Goal: Task Accomplishment & Management: Complete application form

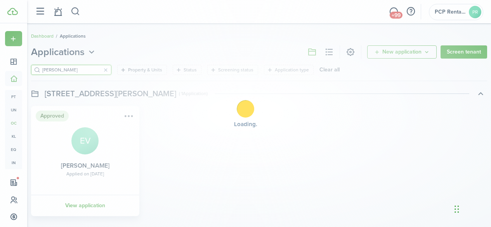
scroll to position [6, 0]
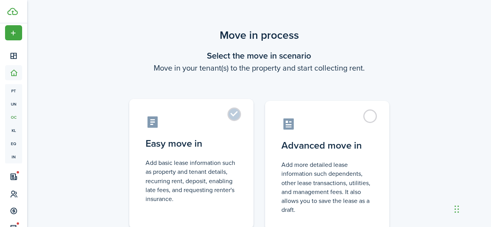
click at [234, 120] on label "Easy move in Add basic lease information such as property and tenant details, r…" at bounding box center [191, 164] width 124 height 130
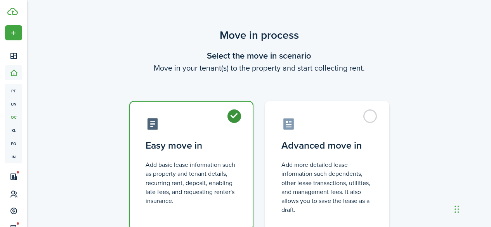
radio input "true"
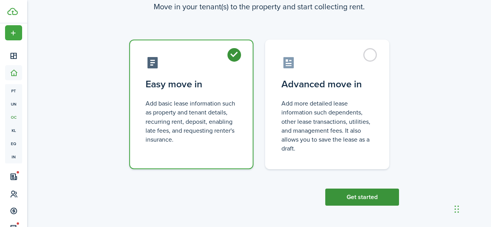
click at [356, 197] on button "Get started" at bounding box center [362, 197] width 74 height 17
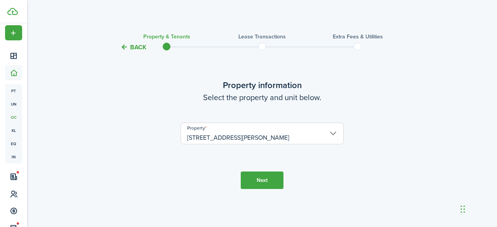
click at [265, 178] on button "Next" at bounding box center [261, 179] width 43 height 17
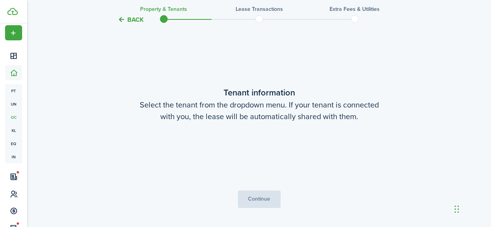
scroll to position [175, 0]
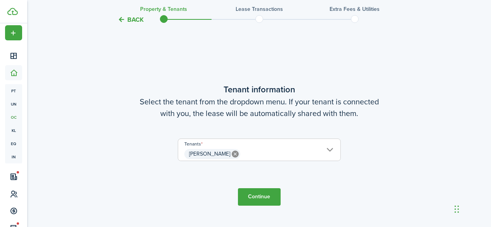
click at [256, 199] on button "Continue" at bounding box center [259, 196] width 43 height 17
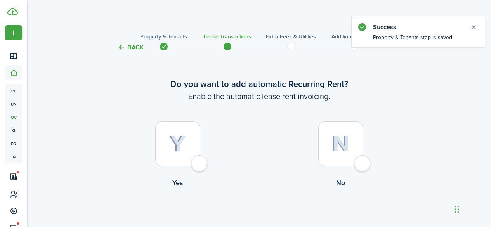
click at [199, 158] on div at bounding box center [177, 143] width 45 height 45
radio input "true"
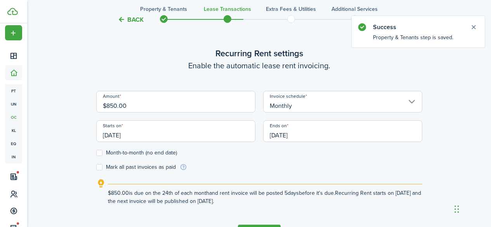
scroll to position [213, 0]
click at [109, 102] on input "$850.00" at bounding box center [175, 101] width 159 height 22
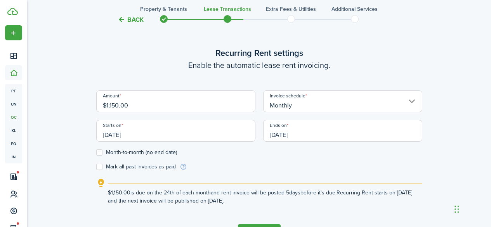
click at [144, 135] on input "[DATE]" at bounding box center [175, 131] width 159 height 22
type input "$1,150.00"
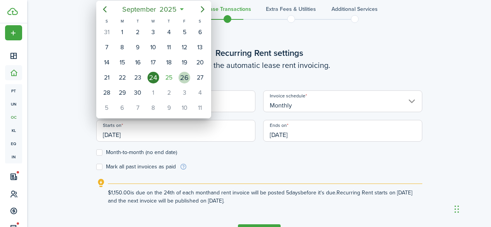
click at [188, 76] on div "26" at bounding box center [184, 78] width 12 height 12
type input "[DATE]"
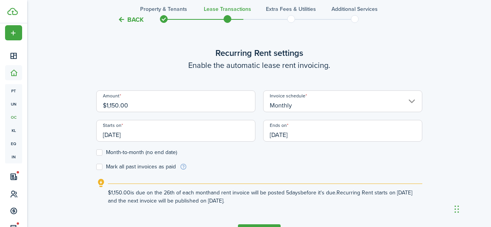
click at [311, 136] on input "[DATE]" at bounding box center [342, 131] width 159 height 22
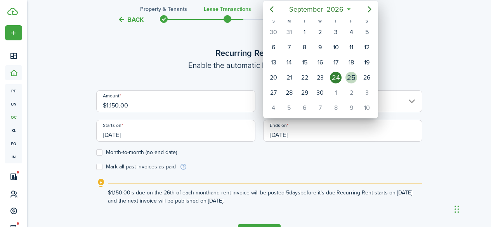
click at [351, 75] on div "25" at bounding box center [351, 78] width 12 height 12
type input "[DATE]"
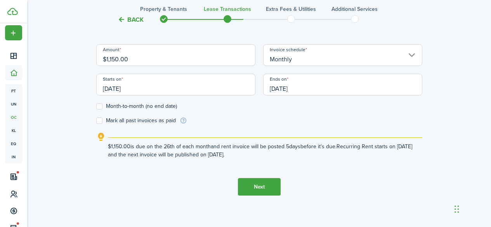
scroll to position [265, 0]
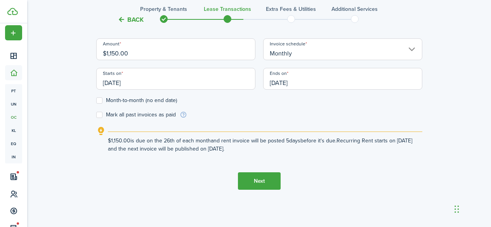
click at [264, 178] on button "Next" at bounding box center [259, 180] width 43 height 17
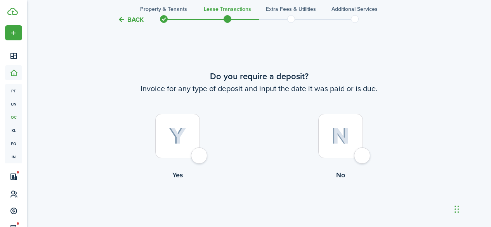
scroll to position [440, 0]
click at [195, 152] on div at bounding box center [177, 134] width 45 height 45
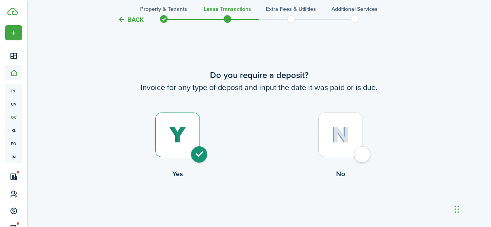
radio input "true"
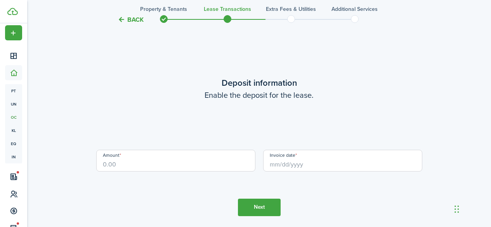
scroll to position [667, 0]
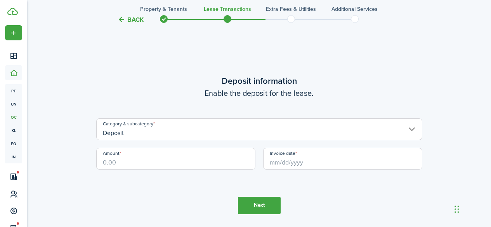
click at [130, 160] on input "Amount" at bounding box center [175, 159] width 159 height 22
click at [294, 160] on input "Invoice date" at bounding box center [342, 159] width 159 height 22
type input "$1,150.00"
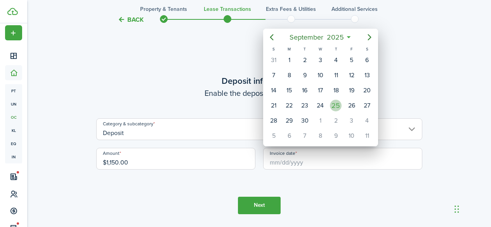
click at [334, 101] on div "25" at bounding box center [336, 106] width 12 height 12
type input "[DATE]"
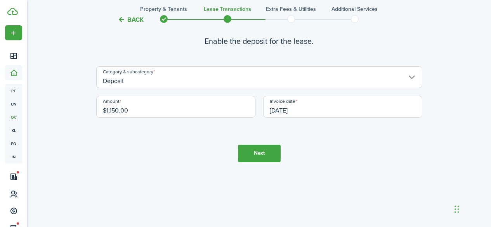
click at [253, 154] on button "Next" at bounding box center [259, 153] width 43 height 17
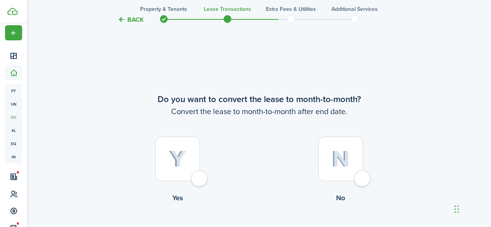
scroll to position [894, 0]
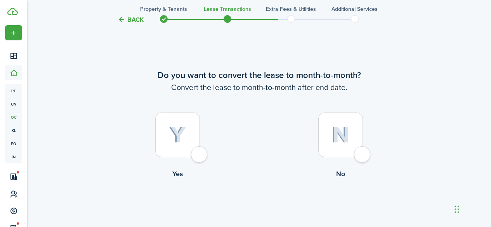
click at [200, 151] on div at bounding box center [177, 134] width 45 height 45
radio input "true"
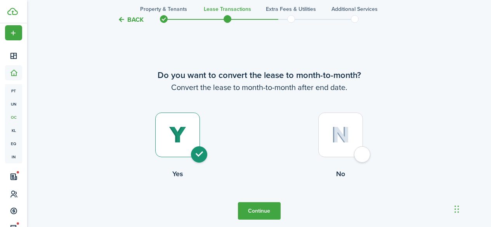
click at [258, 213] on button "Continue" at bounding box center [259, 210] width 43 height 17
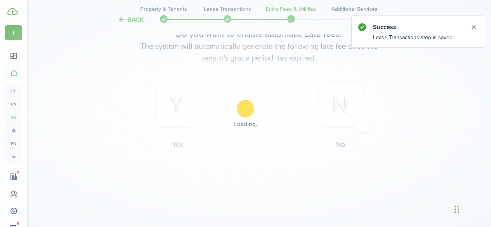
scroll to position [0, 0]
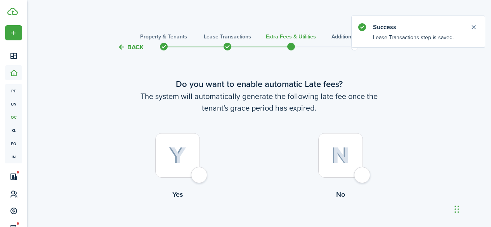
click at [197, 172] on div at bounding box center [177, 155] width 45 height 45
radio input "true"
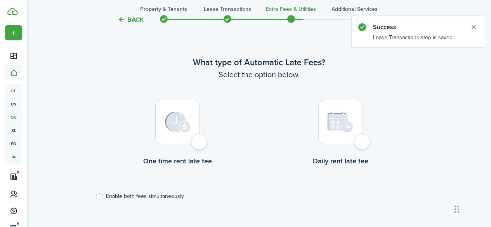
scroll to position [225, 0]
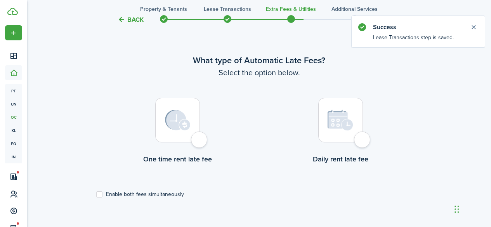
click at [363, 141] on div at bounding box center [340, 120] width 45 height 45
radio input "true"
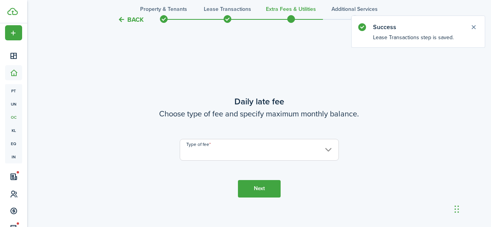
scroll to position [452, 0]
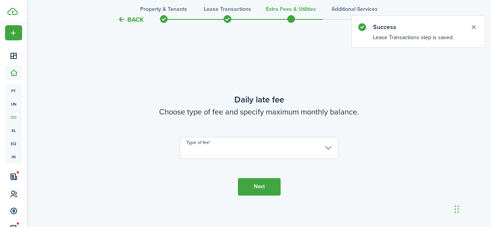
click at [197, 146] on input "Type of fee" at bounding box center [259, 148] width 159 height 22
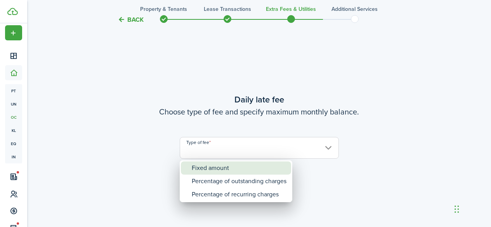
click at [206, 166] on div "Fixed amount" at bounding box center [239, 167] width 95 height 13
type input "Fixed amount"
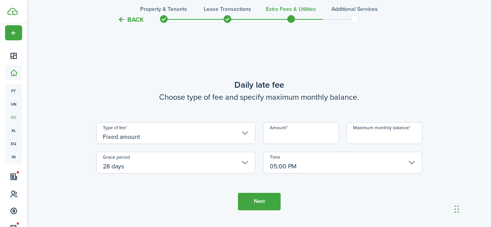
click at [293, 132] on input "Amount" at bounding box center [301, 133] width 76 height 22
type input "$10.00"
click at [364, 141] on input "Maximum monthly balance" at bounding box center [384, 133] width 76 height 22
type input "$400.00"
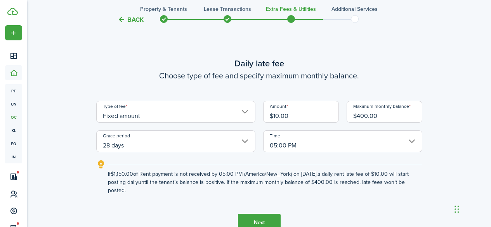
click at [132, 141] on input "28 days" at bounding box center [175, 141] width 159 height 22
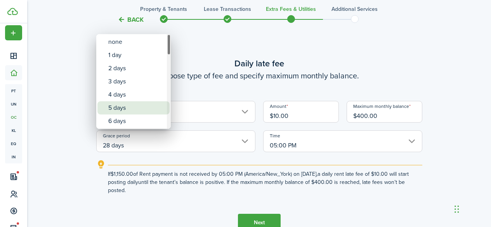
click at [129, 105] on div "5 days" at bounding box center [136, 107] width 57 height 13
type input "5 days"
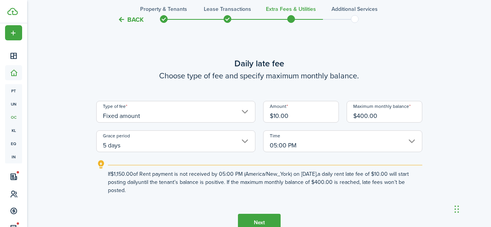
click at [263, 219] on button "Next" at bounding box center [259, 222] width 43 height 17
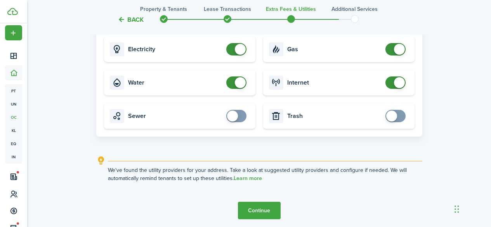
scroll to position [795, 0]
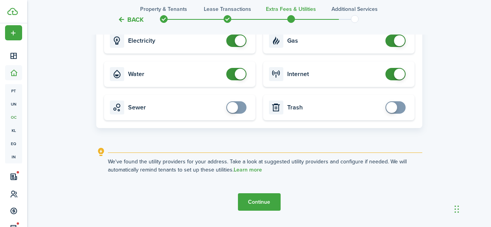
click at [257, 199] on button "Continue" at bounding box center [259, 201] width 43 height 17
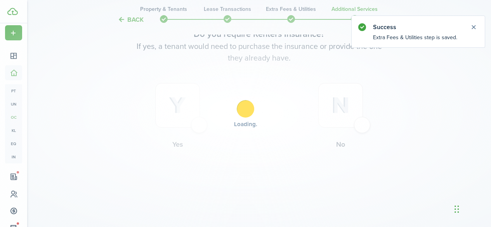
scroll to position [0, 0]
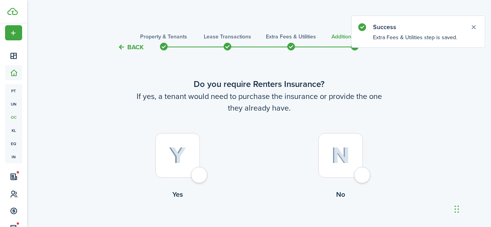
click at [361, 175] on div at bounding box center [340, 155] width 45 height 45
radio input "true"
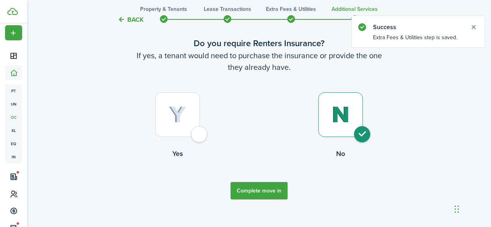
scroll to position [50, 0]
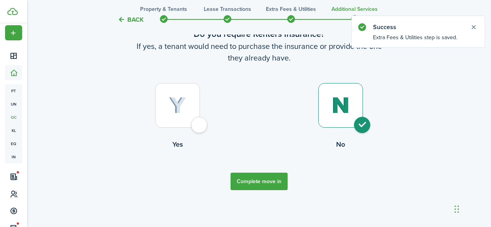
click at [263, 183] on button "Complete move in" at bounding box center [258, 181] width 57 height 17
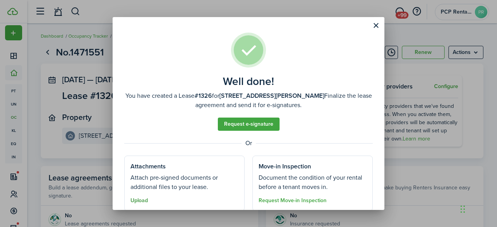
click at [142, 202] on button "Upload" at bounding box center [138, 200] width 17 height 6
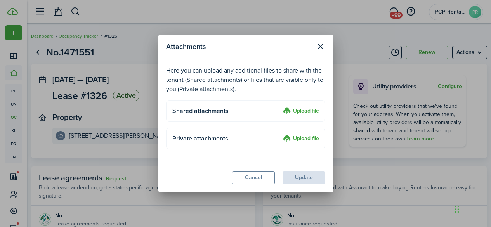
click at [301, 111] on label "Upload file" at bounding box center [301, 111] width 36 height 9
click at [280, 107] on input "Upload file" at bounding box center [280, 107] width 0 height 0
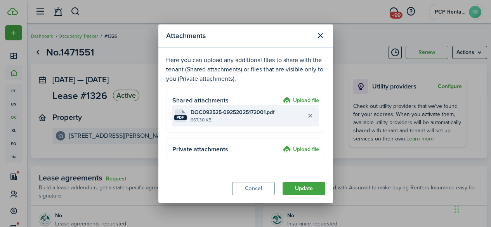
click at [197, 118] on file-size "667.30 KB" at bounding box center [246, 119] width 113 height 7
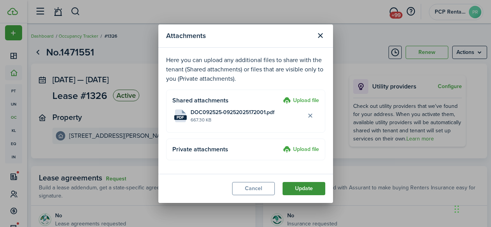
click at [305, 186] on button "Update" at bounding box center [303, 188] width 43 height 13
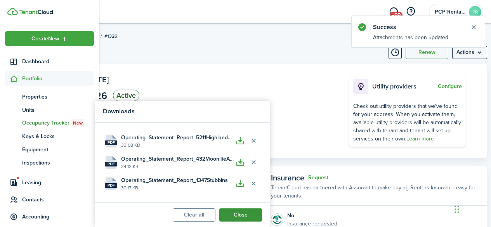
click at [236, 211] on button "Close" at bounding box center [240, 214] width 43 height 13
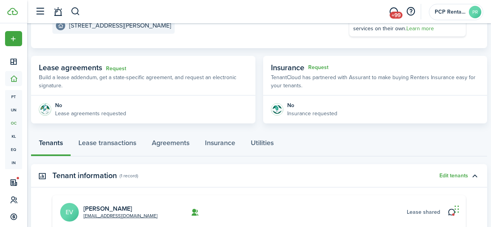
scroll to position [116, 0]
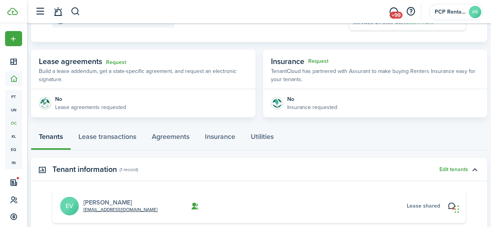
click at [110, 203] on link "[PERSON_NAME]" at bounding box center [107, 202] width 48 height 9
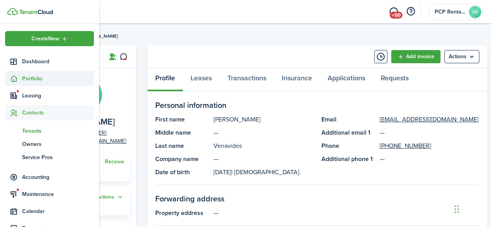
click at [33, 74] on span "Portfolio" at bounding box center [49, 78] width 89 height 15
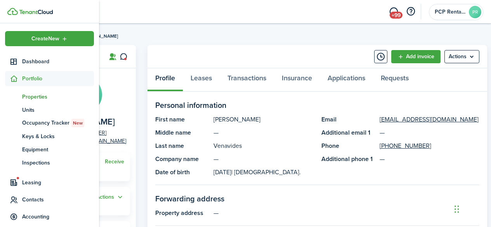
click at [30, 94] on span "Properties" at bounding box center [58, 97] width 72 height 8
